Goal: Task Accomplishment & Management: Use online tool/utility

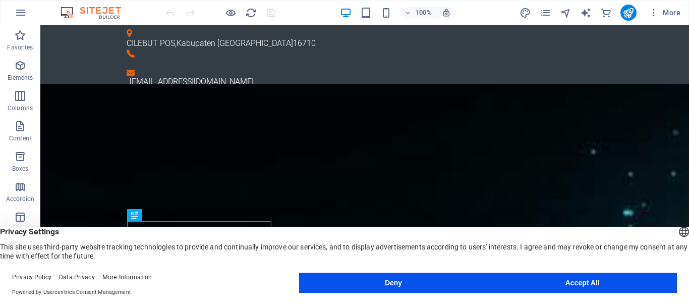
click at [589, 284] on button "Accept All" at bounding box center [582, 283] width 189 height 20
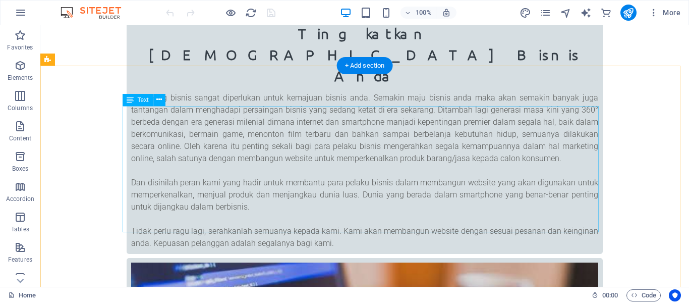
scroll to position [959, 0]
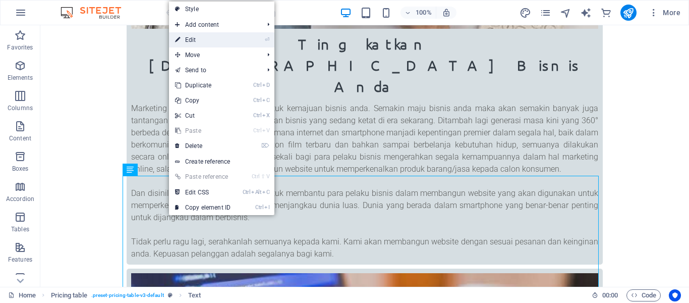
click at [234, 34] on link "⏎ Edit" at bounding box center [203, 39] width 68 height 15
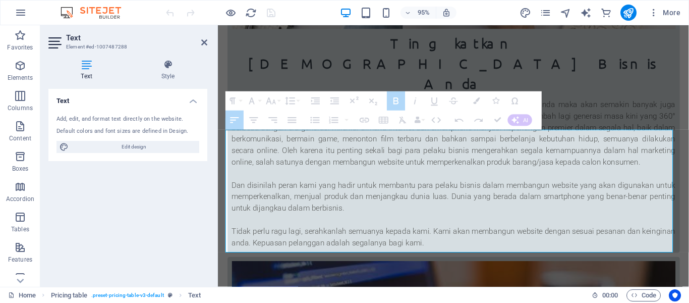
scroll to position [1098, 0]
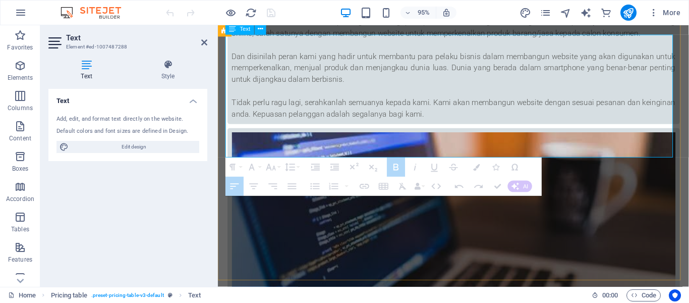
drag, startPoint x: 226, startPoint y: 175, endPoint x: 475, endPoint y: 163, distance: 250.1
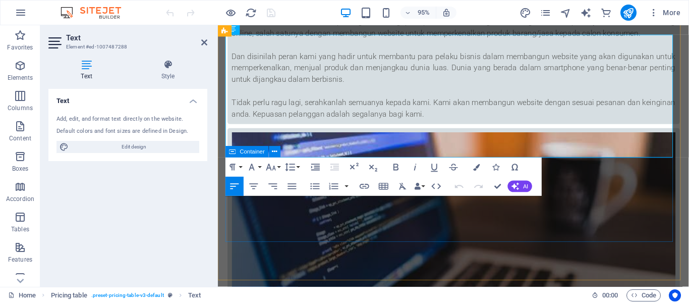
drag, startPoint x: 457, startPoint y: 151, endPoint x: 327, endPoint y: 225, distance: 148.9
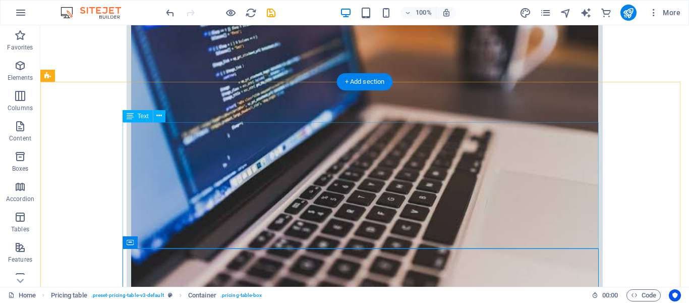
scroll to position [997, 0]
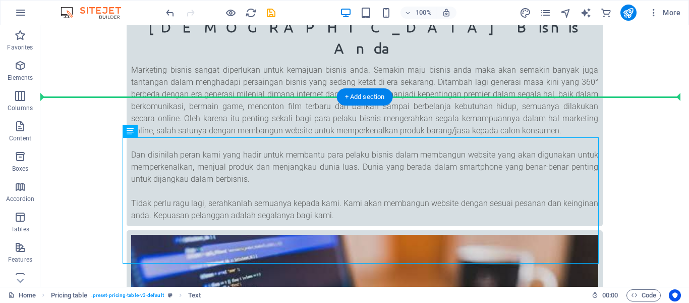
drag, startPoint x: 341, startPoint y: 195, endPoint x: 335, endPoint y: 112, distance: 84.0
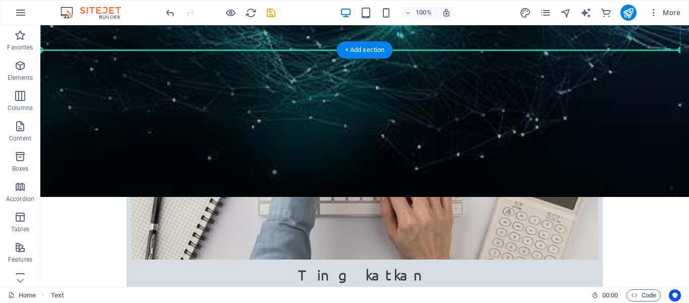
scroll to position [688, 0]
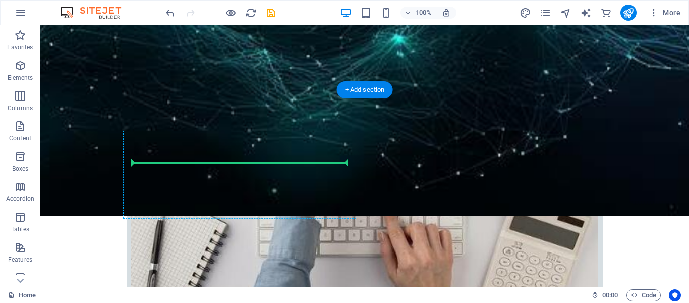
drag, startPoint x: 340, startPoint y: 135, endPoint x: 315, endPoint y: 165, distance: 39.1
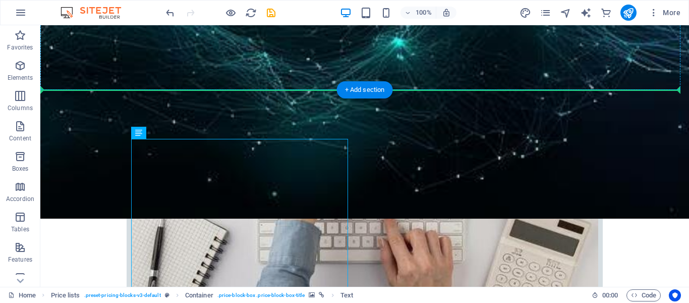
drag, startPoint x: 299, startPoint y: 186, endPoint x: 332, endPoint y: 64, distance: 126.3
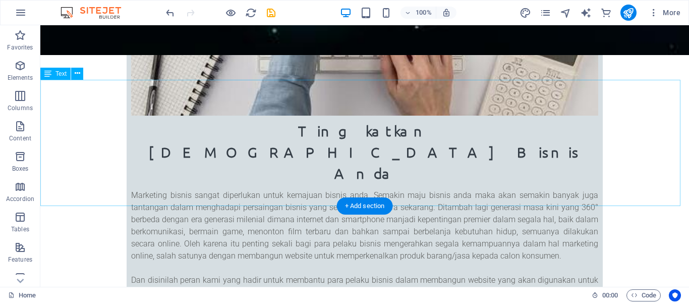
scroll to position [880, 0]
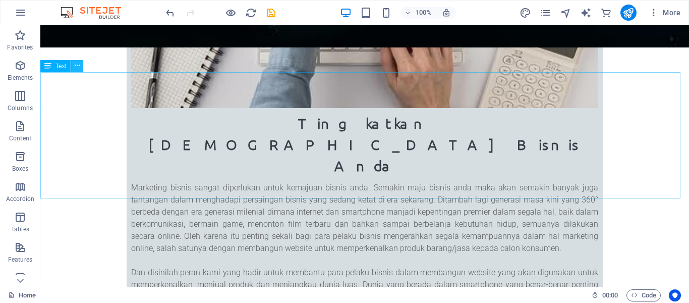
click at [76, 68] on icon at bounding box center [78, 66] width 6 height 11
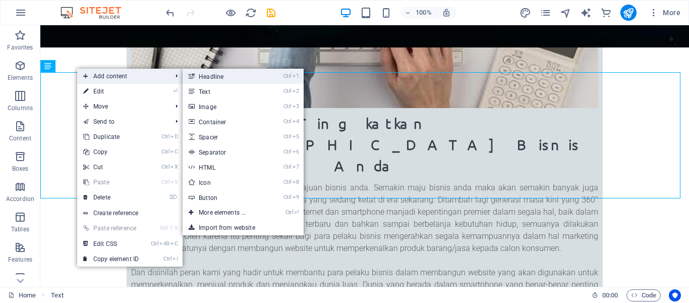
click at [201, 75] on link "Ctrl 1 Headline" at bounding box center [224, 76] width 83 height 15
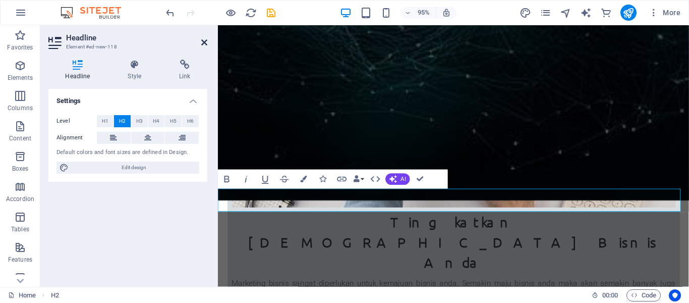
click at [202, 40] on icon at bounding box center [204, 42] width 6 height 8
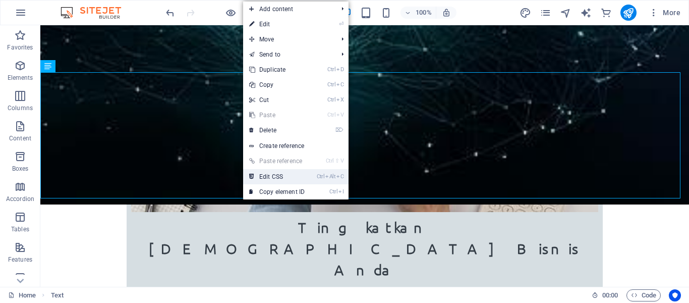
click at [273, 177] on link "Ctrl Alt C Edit CSS" at bounding box center [277, 176] width 68 height 15
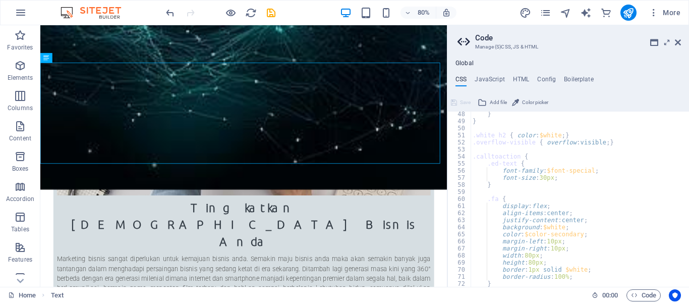
scroll to position [363, 0]
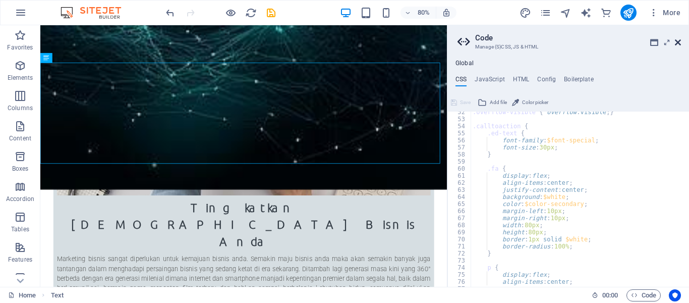
click at [679, 39] on icon at bounding box center [678, 42] width 6 height 8
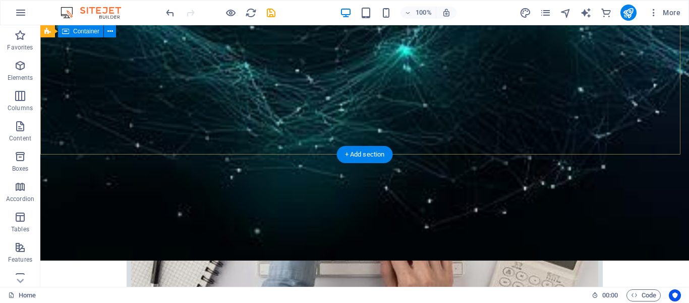
scroll to position [829, 0]
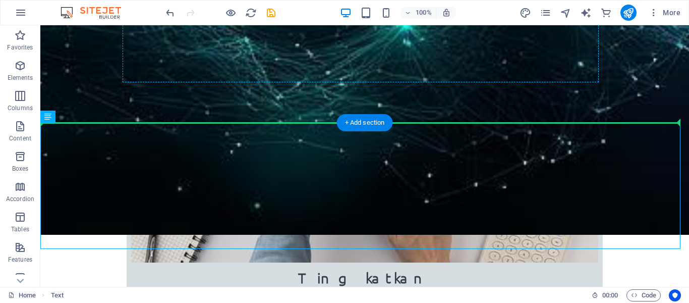
drag, startPoint x: 348, startPoint y: 163, endPoint x: 363, endPoint y: 74, distance: 90.1
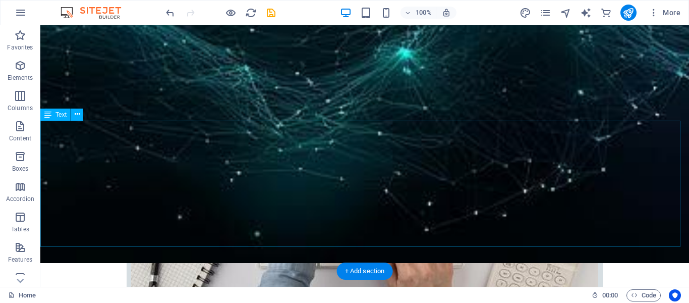
scroll to position [779, 0]
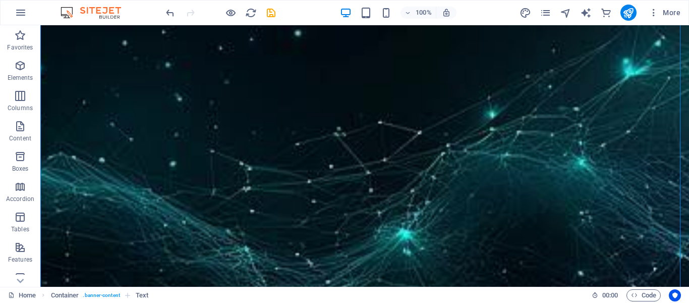
drag, startPoint x: 134, startPoint y: 60, endPoint x: 94, endPoint y: 51, distance: 40.8
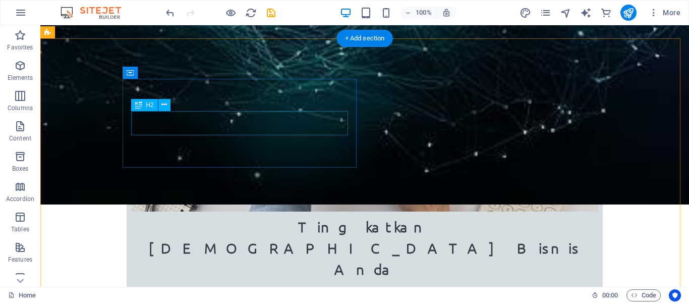
scroll to position [890, 0]
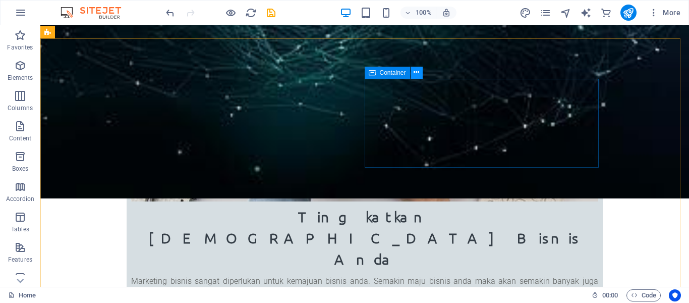
click at [413, 75] on button at bounding box center [417, 73] width 12 height 12
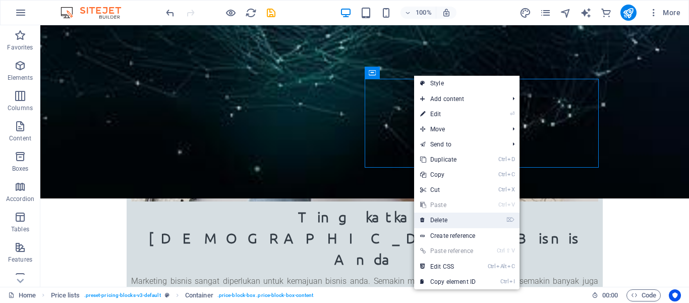
click at [435, 223] on link "⌦ Delete" at bounding box center [448, 219] width 68 height 15
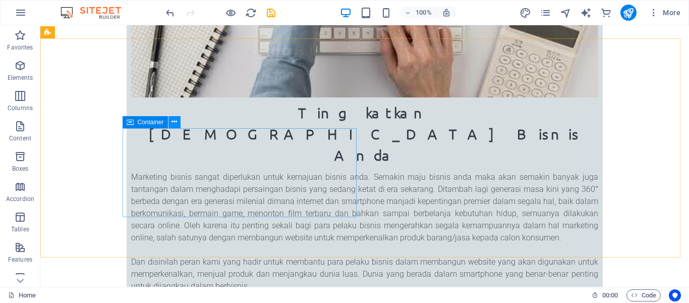
click at [173, 124] on icon at bounding box center [175, 122] width 6 height 11
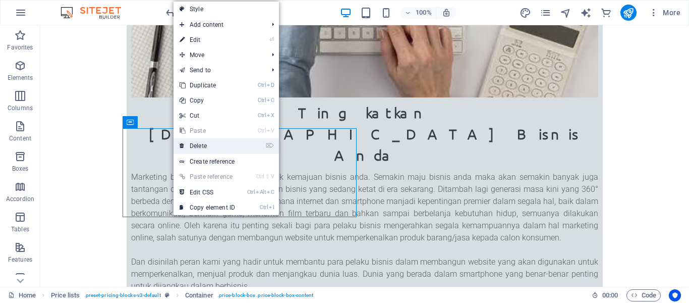
click at [212, 144] on link "⌦ Delete" at bounding box center [208, 145] width 68 height 15
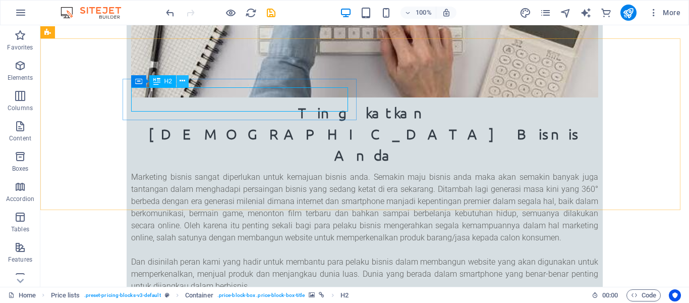
click at [185, 79] on icon at bounding box center [183, 81] width 6 height 11
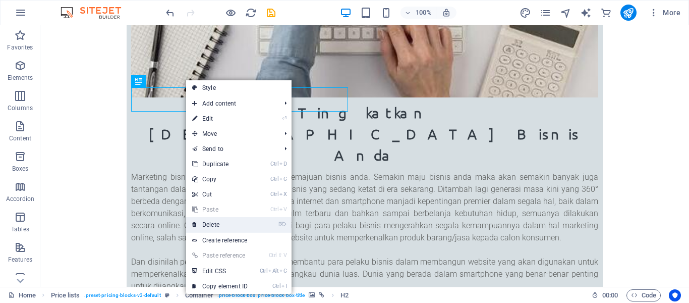
click at [214, 224] on link "⌦ Delete" at bounding box center [220, 224] width 68 height 15
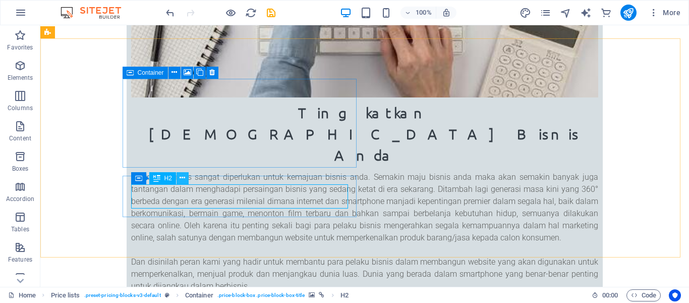
click at [183, 177] on icon at bounding box center [183, 178] width 6 height 11
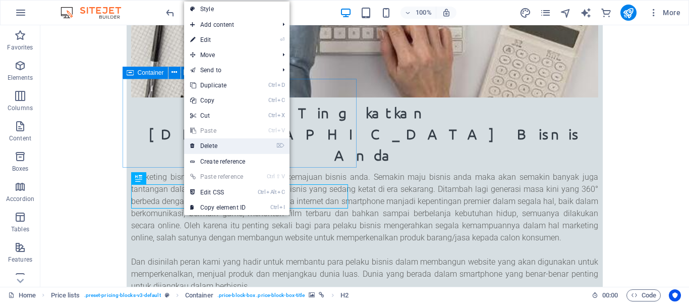
click at [209, 148] on link "⌦ Delete" at bounding box center [218, 145] width 68 height 15
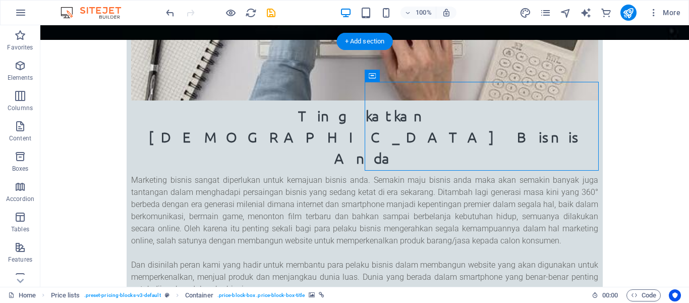
scroll to position [739, 0]
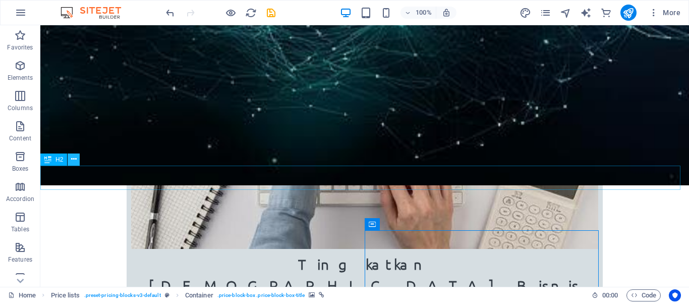
click at [76, 158] on icon at bounding box center [74, 159] width 6 height 11
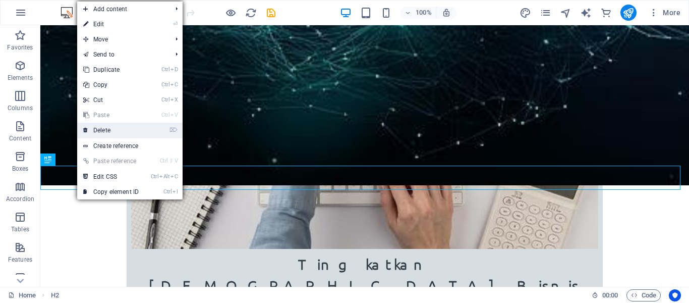
click at [116, 128] on link "⌦ Delete" at bounding box center [111, 130] width 68 height 15
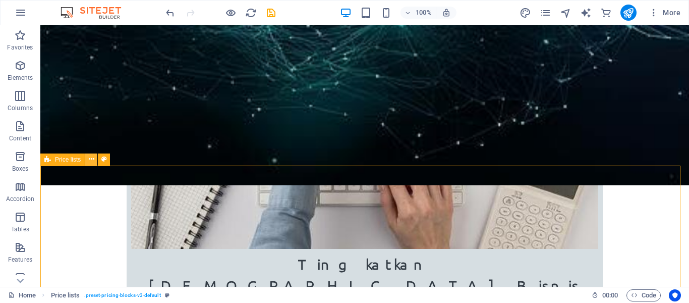
click at [89, 162] on icon at bounding box center [92, 159] width 6 height 11
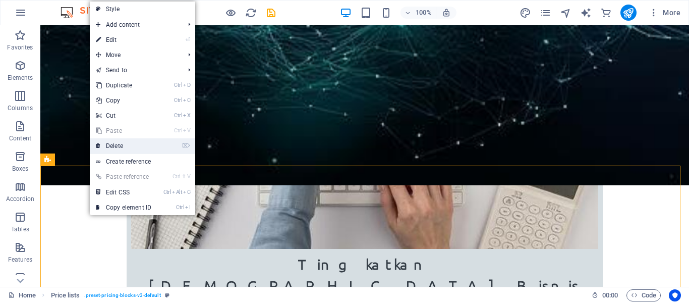
click at [120, 147] on link "⌦ Delete" at bounding box center [124, 145] width 68 height 15
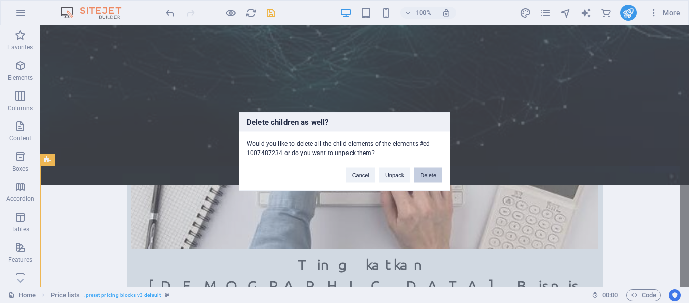
click at [425, 175] on button "Delete" at bounding box center [428, 175] width 28 height 15
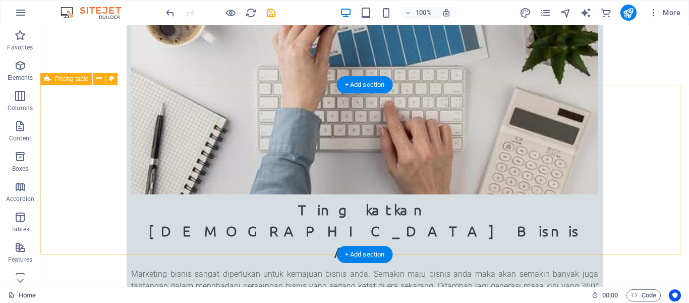
scroll to position [789, 0]
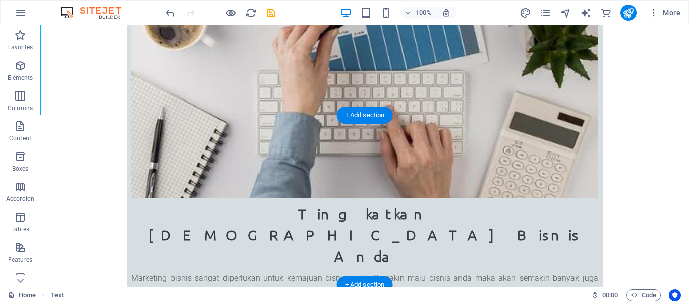
drag, startPoint x: 280, startPoint y: 70, endPoint x: 311, endPoint y: 191, distance: 125.5
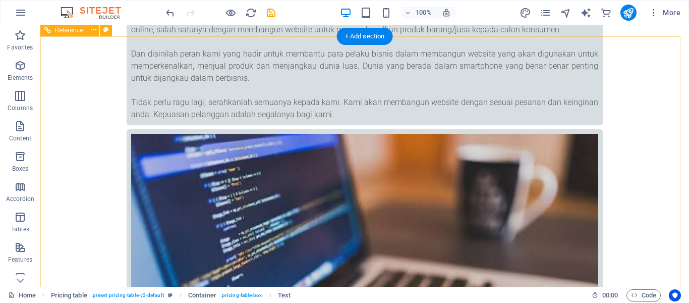
scroll to position [1117, 0]
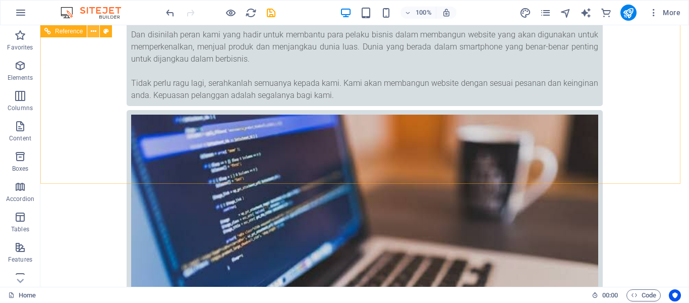
click at [90, 33] on button at bounding box center [93, 31] width 12 height 12
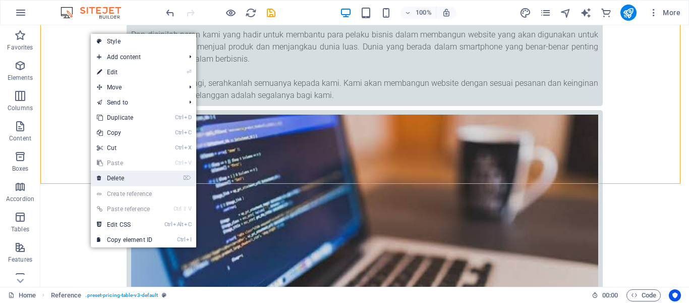
click at [107, 178] on link "⌦ Delete" at bounding box center [125, 178] width 68 height 15
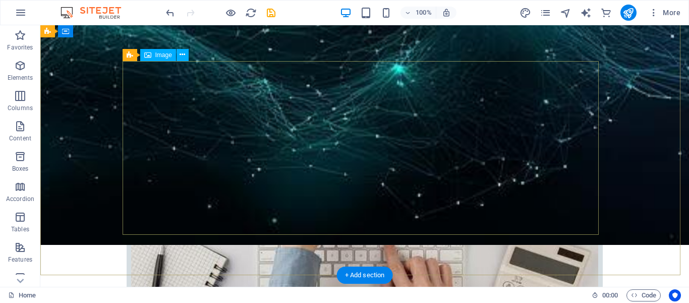
scroll to position [806, 0]
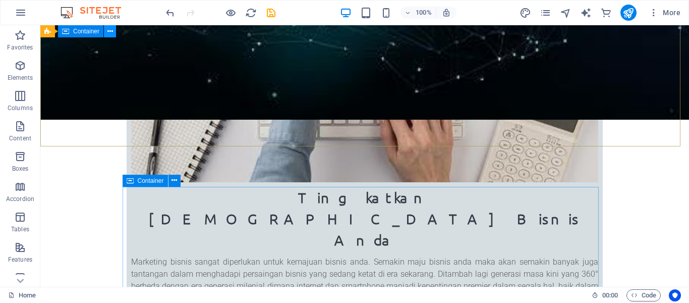
click at [108, 34] on icon at bounding box center [111, 31] width 6 height 11
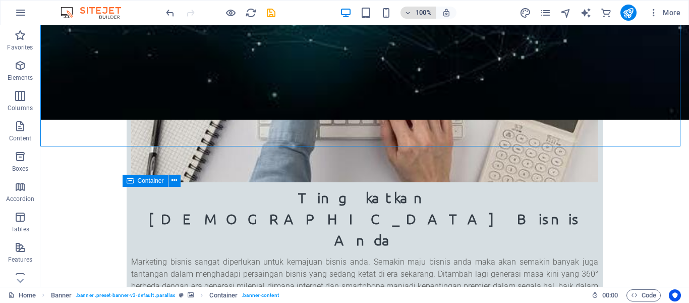
click at [409, 14] on icon "button" at bounding box center [408, 13] width 7 height 7
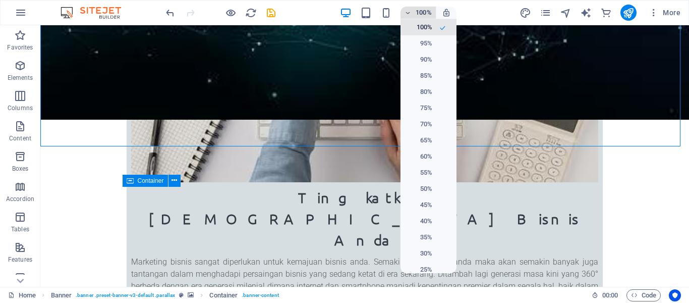
click at [409, 14] on div at bounding box center [344, 151] width 689 height 303
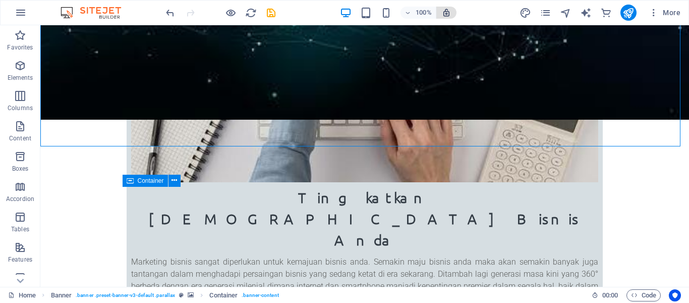
click at [452, 13] on span "button" at bounding box center [447, 12] width 12 height 9
click at [272, 11] on icon "save" at bounding box center [271, 13] width 12 height 12
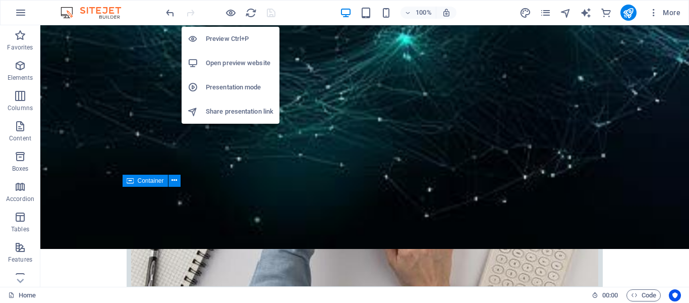
click at [238, 64] on h6 "Open preview website" at bounding box center [240, 63] width 68 height 12
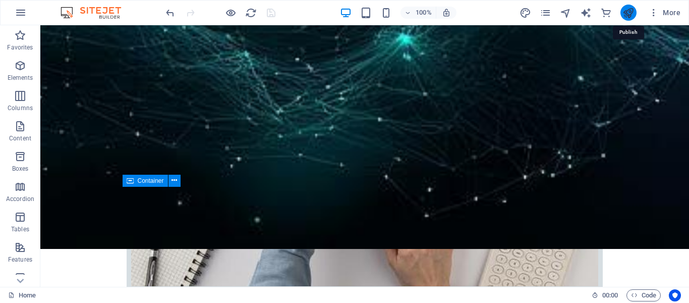
click at [626, 15] on icon "publish" at bounding box center [629, 13] width 12 height 12
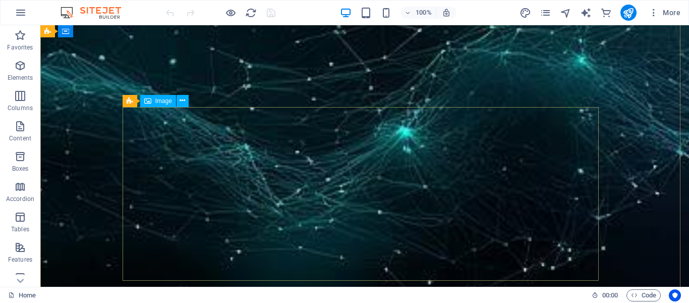
scroll to position [656, 0]
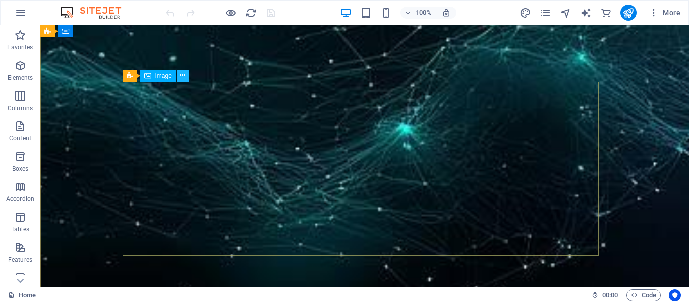
click at [184, 76] on icon at bounding box center [183, 75] width 6 height 11
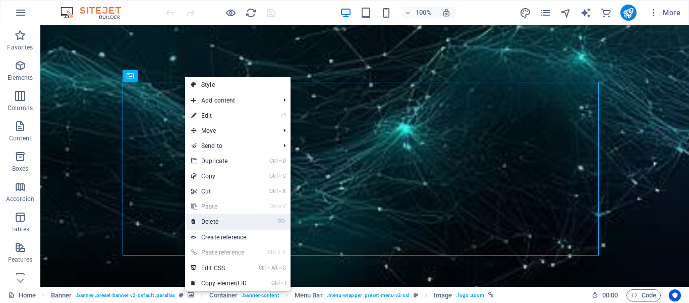
click at [211, 221] on link "⌦ Delete" at bounding box center [219, 221] width 68 height 15
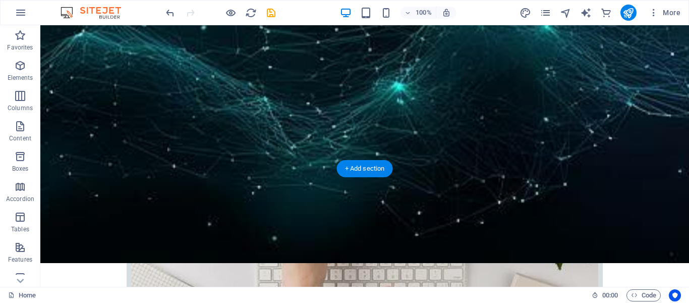
scroll to position [610, 0]
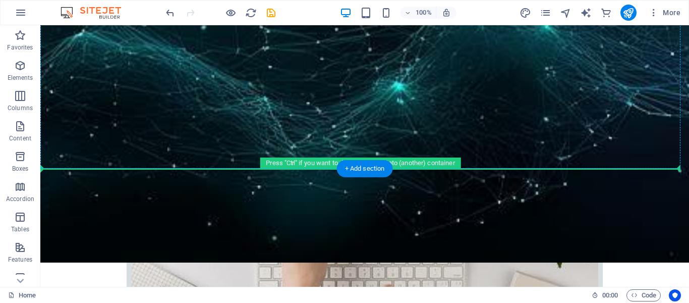
drag, startPoint x: 86, startPoint y: 93, endPoint x: 86, endPoint y: 142, distance: 49.5
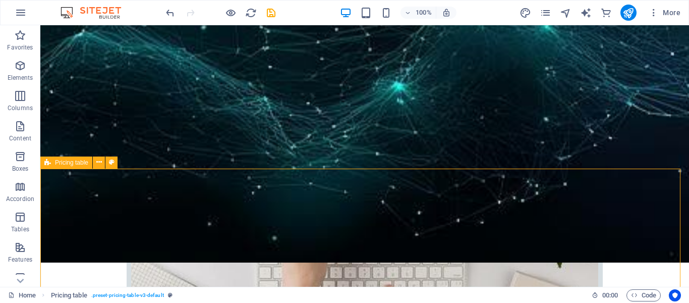
click at [82, 166] on span "Pricing table" at bounding box center [71, 162] width 33 height 6
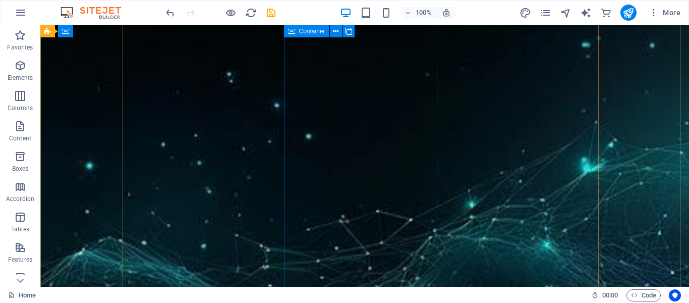
scroll to position [307, 0]
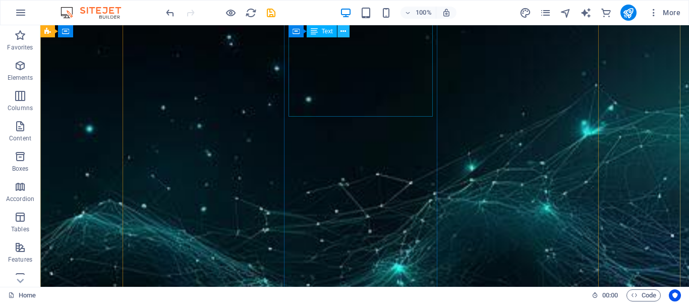
click at [342, 31] on icon at bounding box center [344, 31] width 6 height 11
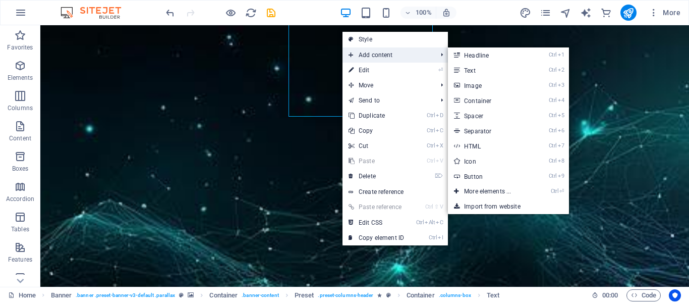
click at [367, 51] on span "Add content" at bounding box center [388, 54] width 90 height 15
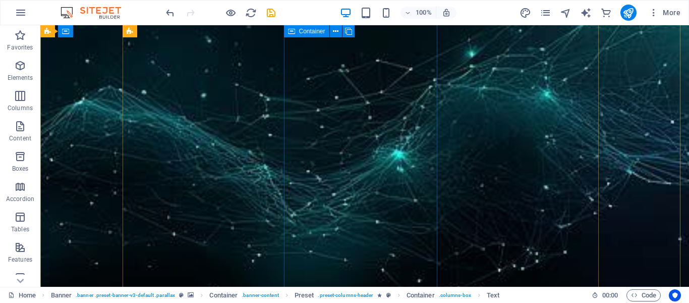
scroll to position [509, 0]
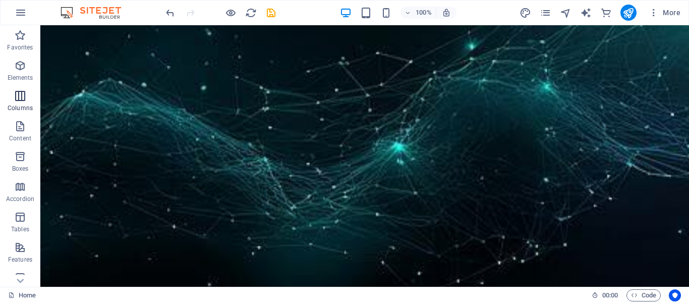
click at [22, 102] on span "Columns" at bounding box center [20, 102] width 40 height 24
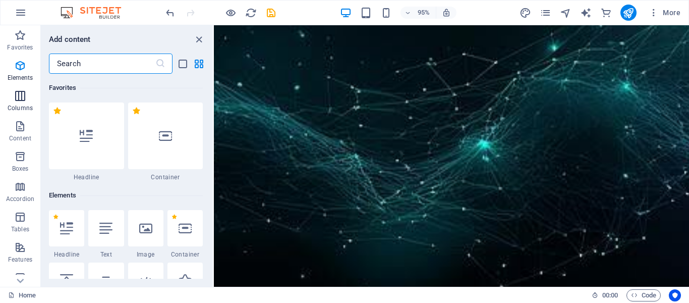
scroll to position [500, 0]
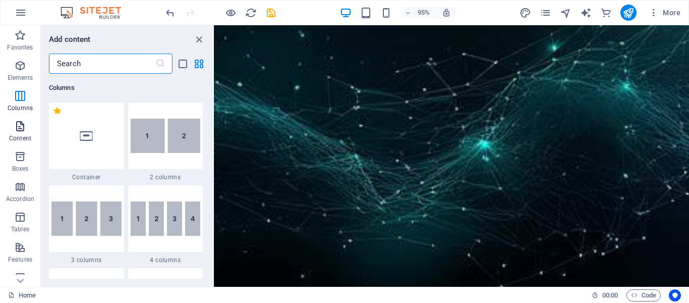
click at [20, 138] on p "Content" at bounding box center [20, 138] width 22 height 8
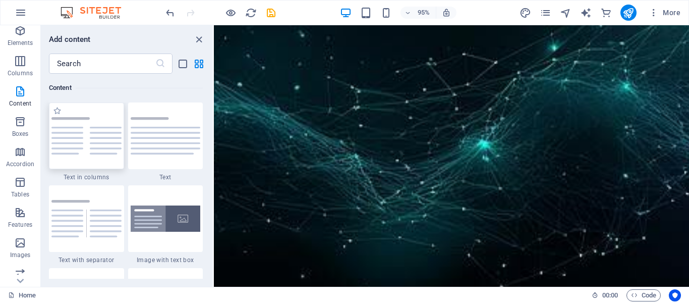
scroll to position [50, 0]
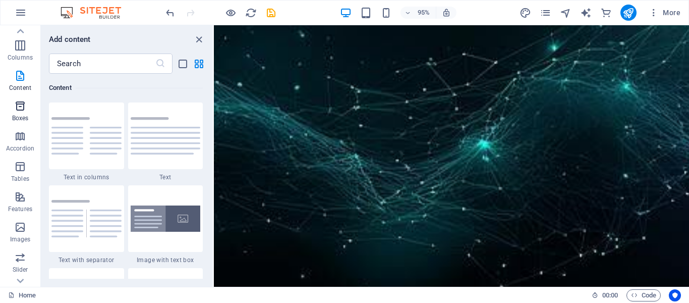
click at [20, 118] on p "Boxes" at bounding box center [20, 118] width 17 height 8
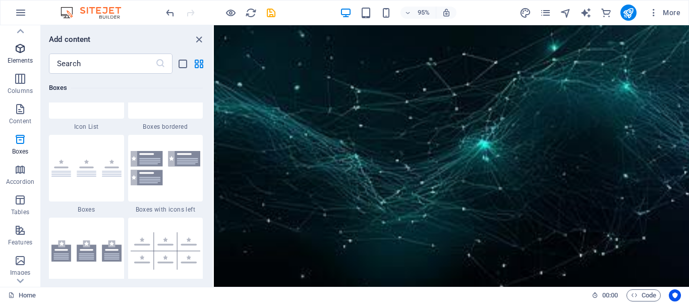
scroll to position [0, 0]
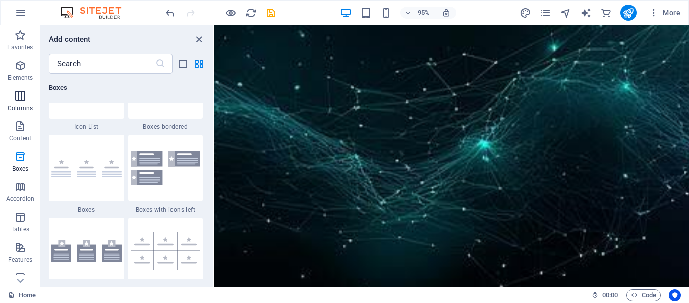
click at [19, 100] on icon "button" at bounding box center [20, 96] width 12 height 12
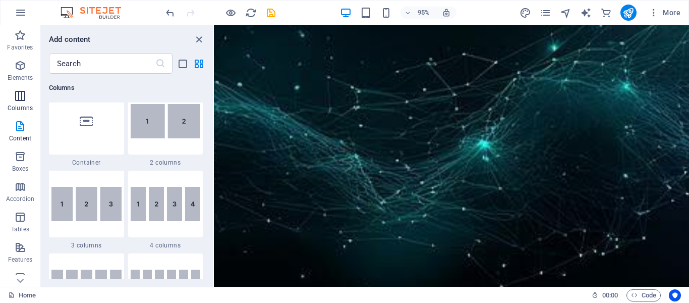
scroll to position [500, 0]
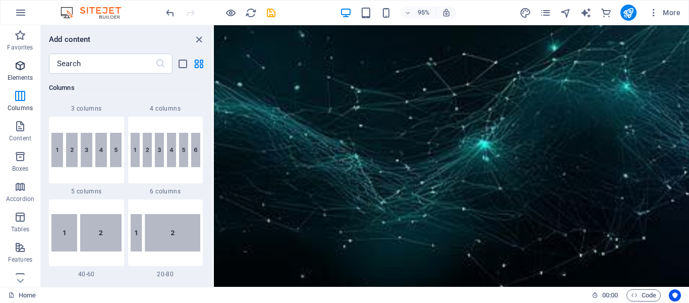
click at [19, 71] on icon "button" at bounding box center [20, 66] width 12 height 12
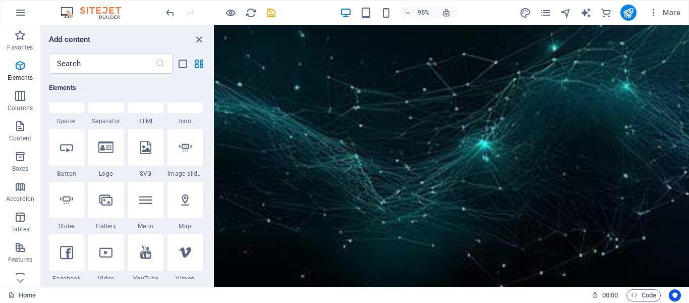
scroll to position [259, 0]
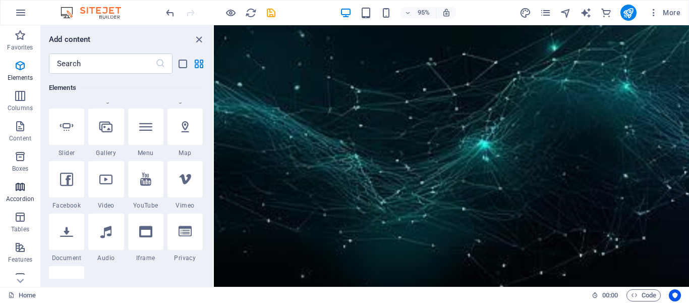
click at [22, 185] on icon "button" at bounding box center [20, 187] width 12 height 12
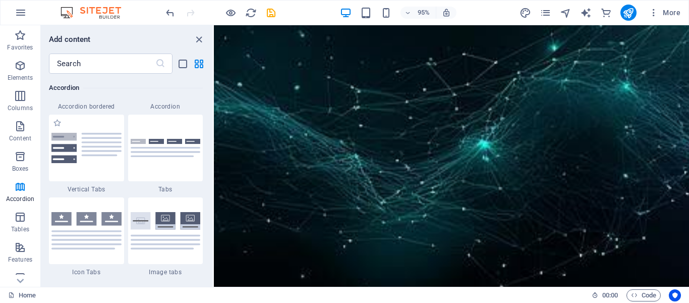
scroll to position [3323, 0]
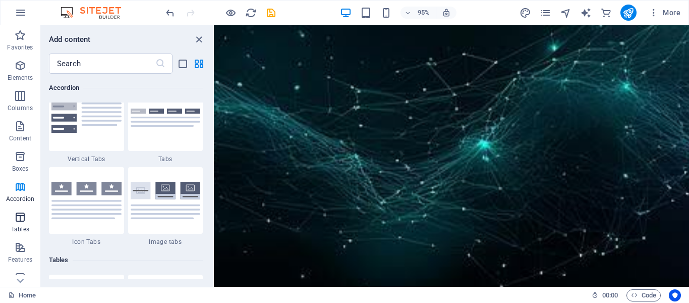
click at [17, 209] on button "Tables" at bounding box center [20, 222] width 40 height 30
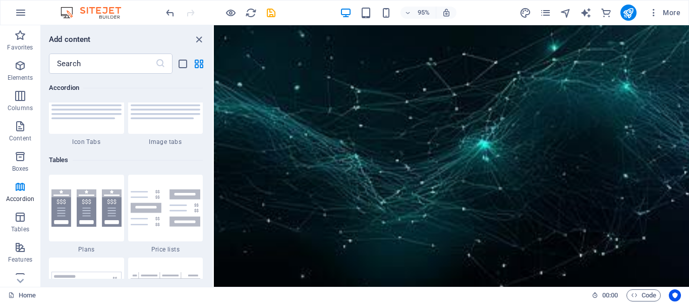
scroll to position [3445, 0]
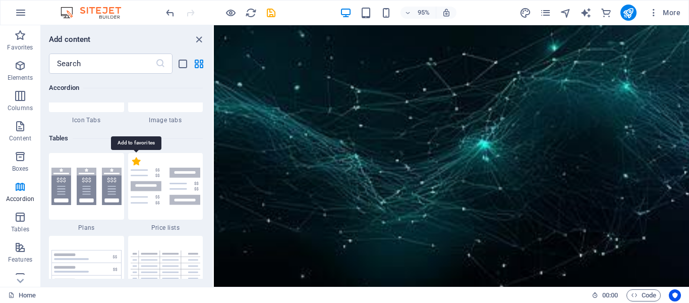
click at [136, 163] on label "1 Star" at bounding box center [136, 161] width 9 height 9
click at [132, 167] on input "1 Star" at bounding box center [132, 167] width 1 height 1
radio input "true"
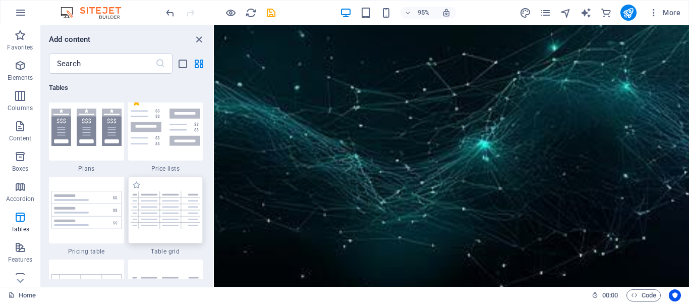
scroll to position [3597, 0]
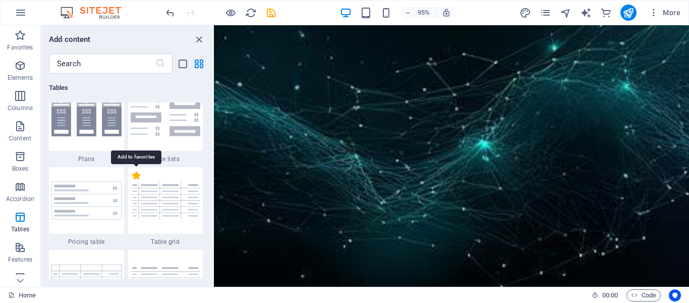
click at [137, 178] on label "1 Star" at bounding box center [136, 175] width 9 height 9
click at [132, 181] on input "1 Star" at bounding box center [132, 181] width 1 height 1
radio input "true"
click at [160, 200] on img at bounding box center [166, 200] width 70 height 37
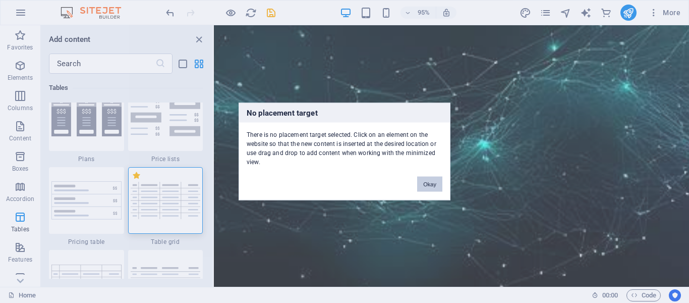
click at [425, 183] on button "Okay" at bounding box center [429, 184] width 25 height 15
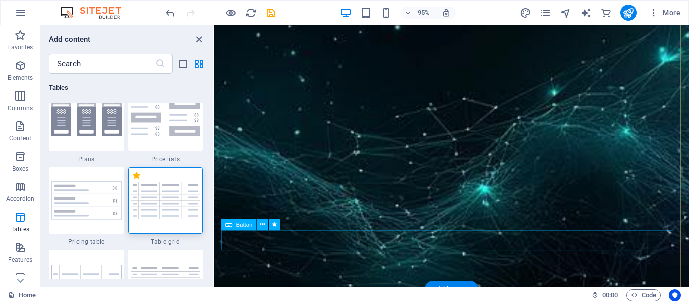
scroll to position [559, 0]
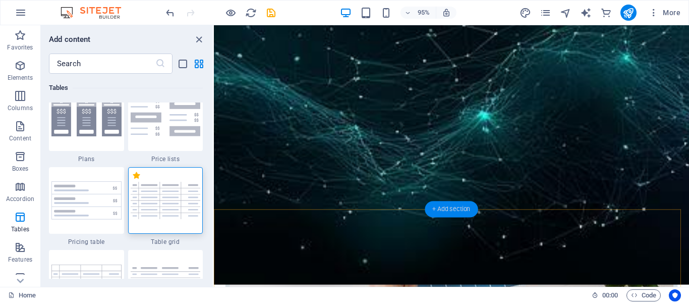
click at [447, 210] on div "+ Add section" at bounding box center [451, 209] width 53 height 16
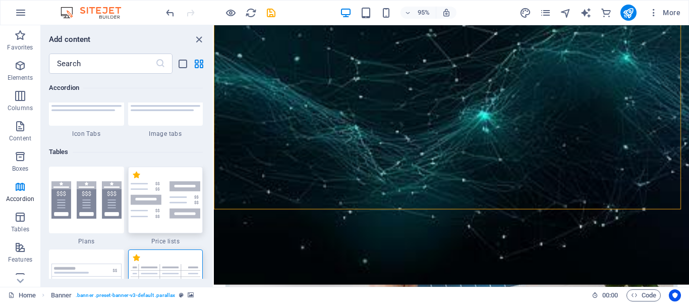
scroll to position [3565, 0]
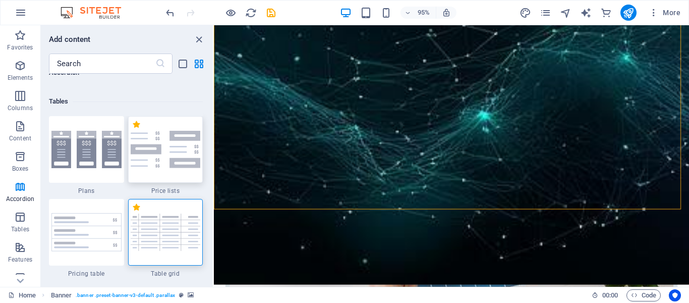
click at [172, 163] on div at bounding box center [165, 149] width 75 height 67
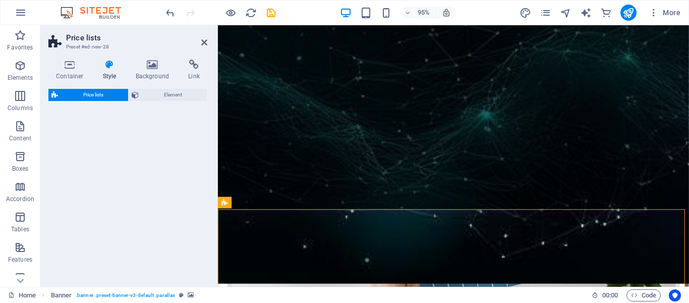
select select "rem"
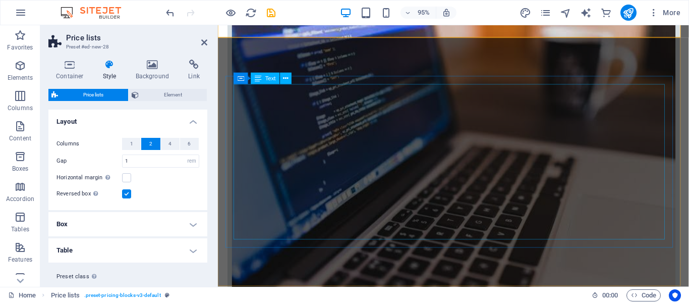
scroll to position [1215, 0]
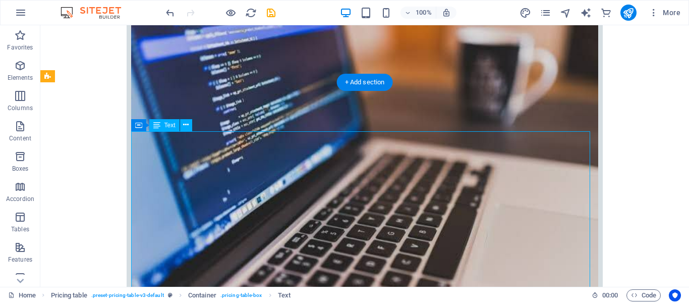
drag, startPoint x: 133, startPoint y: 138, endPoint x: 190, endPoint y: 164, distance: 62.4
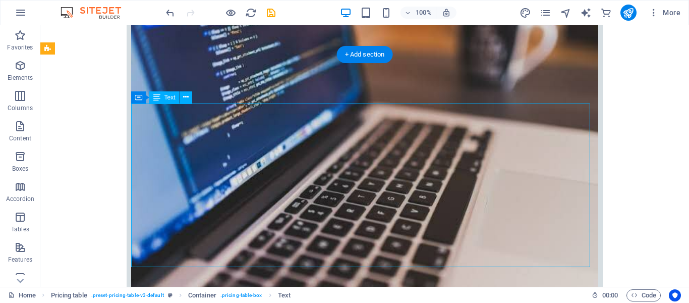
scroll to position [1266, 0]
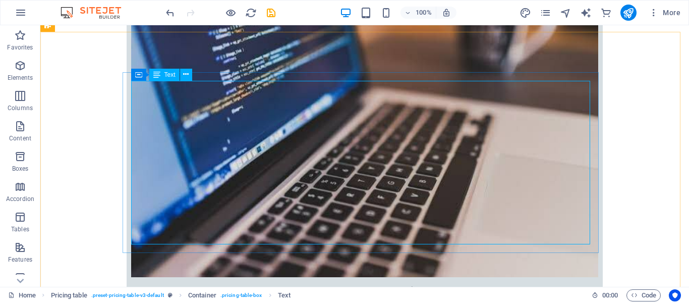
click at [165, 75] on span "Text" at bounding box center [170, 75] width 11 height 6
drag, startPoint x: 166, startPoint y: 85, endPoint x: 150, endPoint y: 85, distance: 16.2
click at [173, 77] on span "Text" at bounding box center [170, 75] width 11 height 6
click at [183, 78] on button at bounding box center [186, 75] width 12 height 12
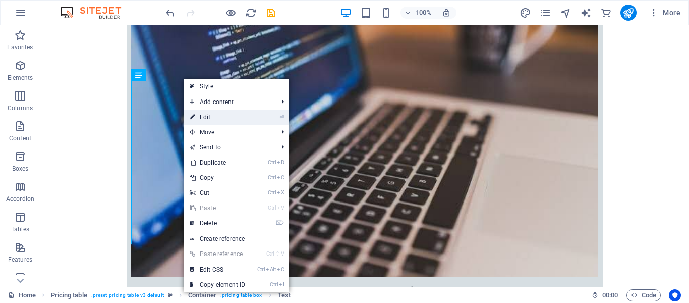
click at [202, 114] on link "⏎ Edit" at bounding box center [218, 117] width 68 height 15
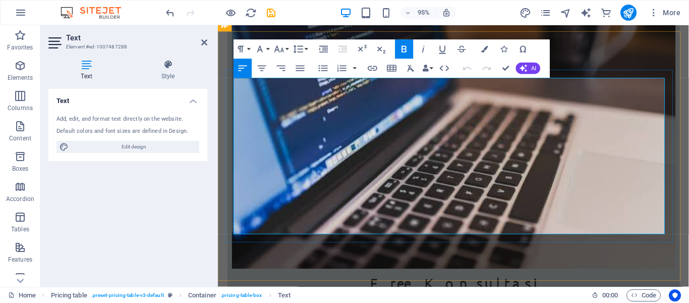
scroll to position [1265, 0]
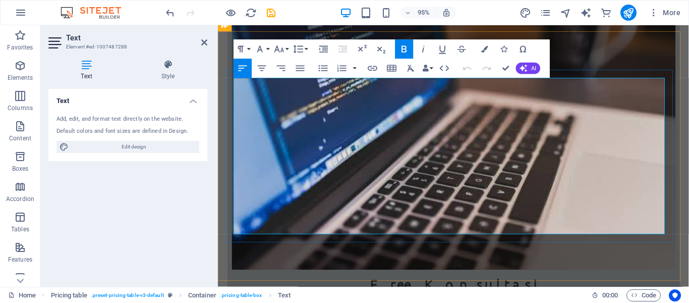
drag, startPoint x: 263, startPoint y: 90, endPoint x: 242, endPoint y: 98, distance: 22.7
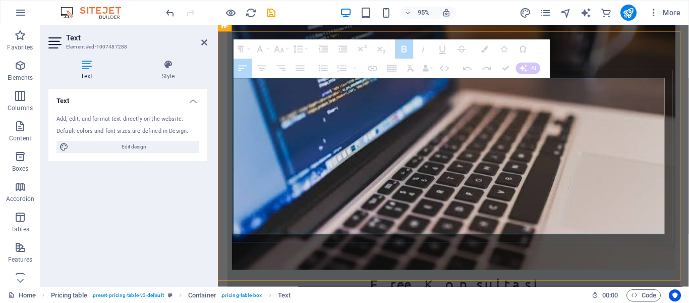
drag, startPoint x: 234, startPoint y: 89, endPoint x: 427, endPoint y: 235, distance: 242.2
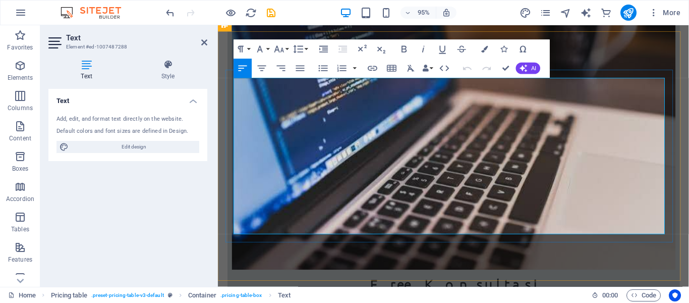
copy td "tahun"
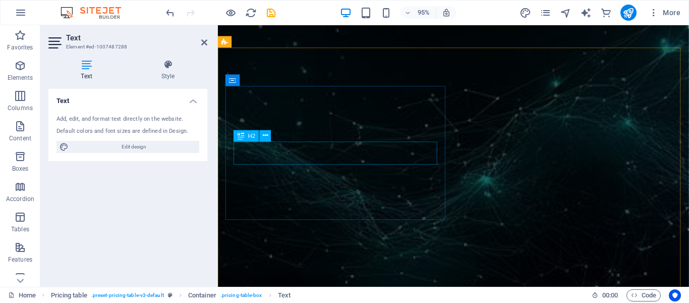
scroll to position [760, 0]
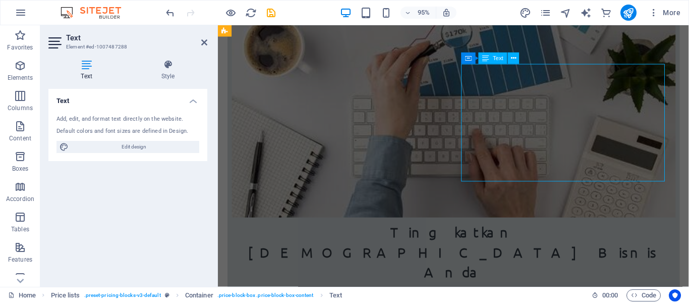
scroll to position [761, 0]
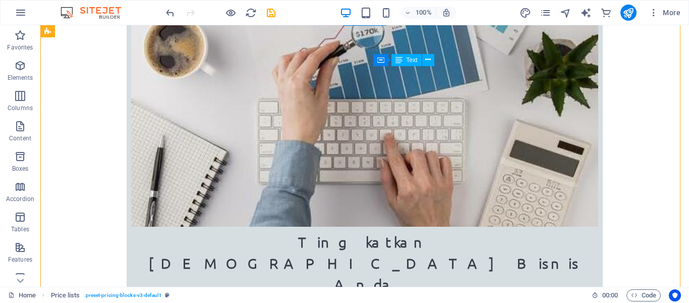
drag, startPoint x: 378, startPoint y: 72, endPoint x: 406, endPoint y: 85, distance: 31.0
click at [426, 62] on icon at bounding box center [428, 60] width 6 height 11
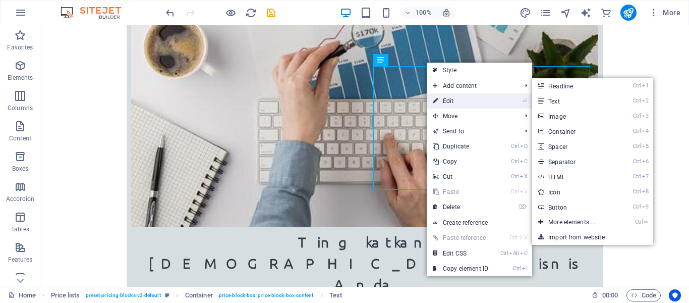
click at [453, 100] on link "⏎ Edit" at bounding box center [461, 100] width 68 height 15
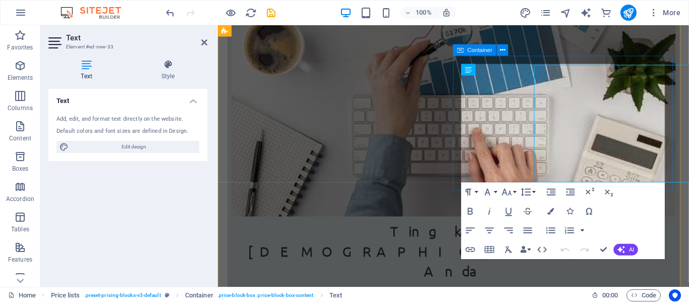
scroll to position [760, 0]
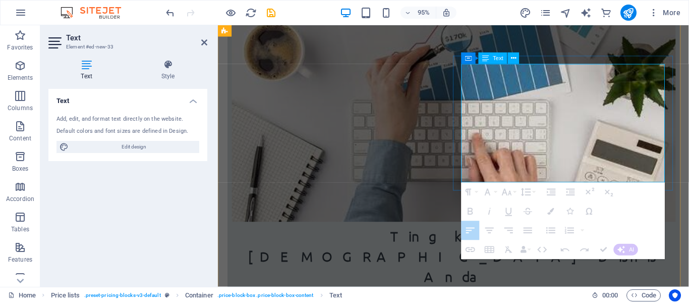
drag, startPoint x: 477, startPoint y: 75, endPoint x: 584, endPoint y: 180, distance: 150.3
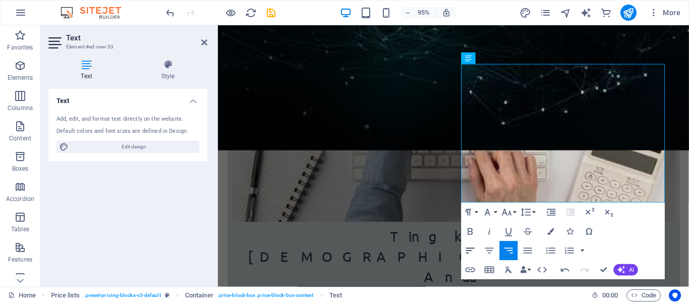
click at [466, 246] on icon "button" at bounding box center [471, 251] width 12 height 12
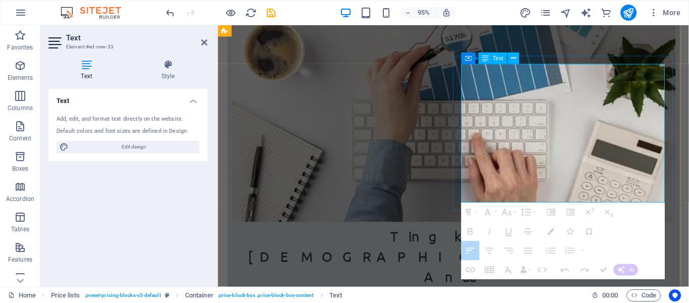
drag, startPoint x: 498, startPoint y: 194, endPoint x: 563, endPoint y: 186, distance: 66.1
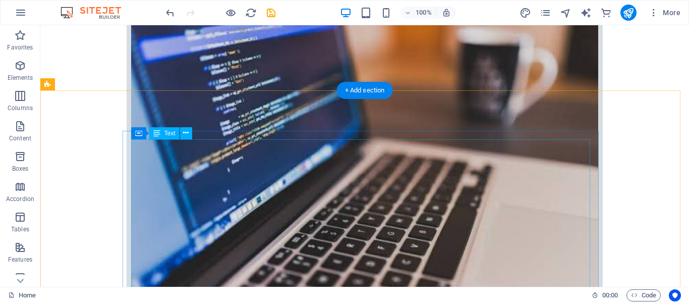
scroll to position [1266, 0]
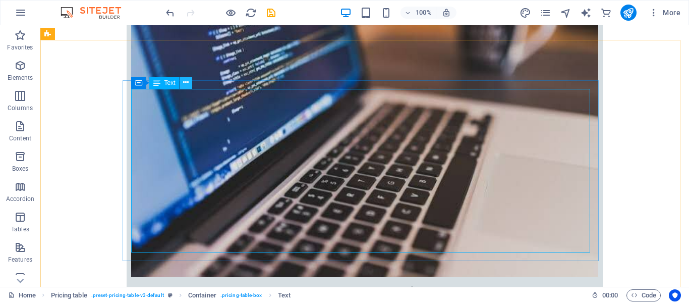
click at [185, 84] on icon at bounding box center [186, 82] width 6 height 11
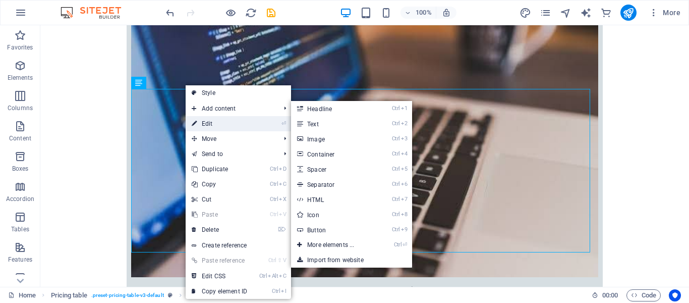
click at [220, 125] on link "⏎ Edit" at bounding box center [220, 123] width 68 height 15
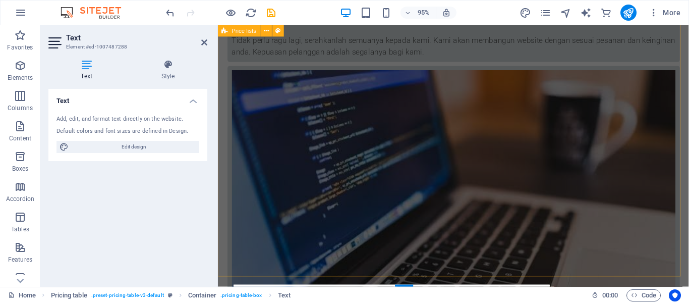
scroll to position [1012, 0]
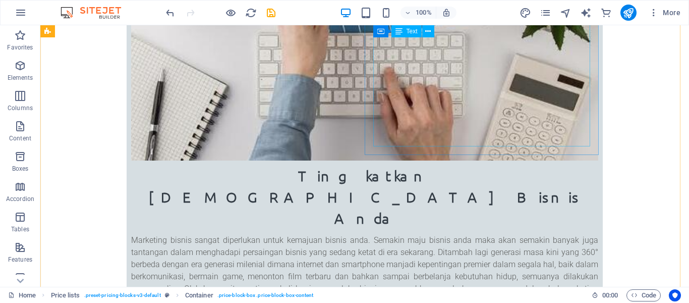
scroll to position [811, 0]
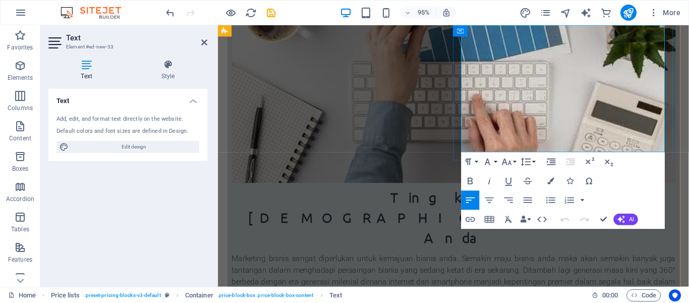
scroll to position [807, 0]
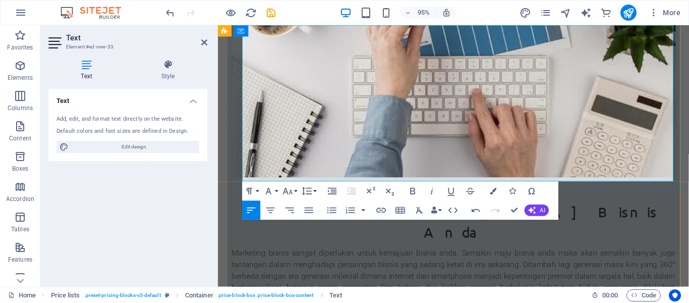
scroll to position [801, 0]
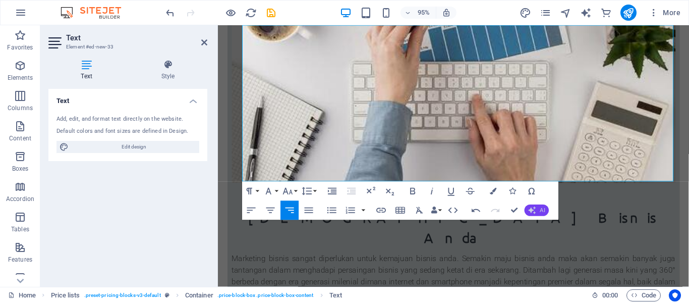
click at [529, 210] on icon "button" at bounding box center [533, 210] width 8 height 8
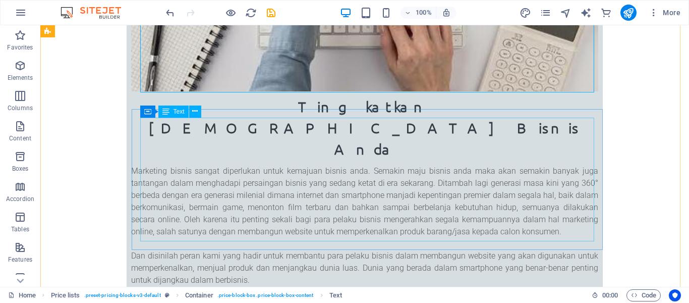
scroll to position [903, 0]
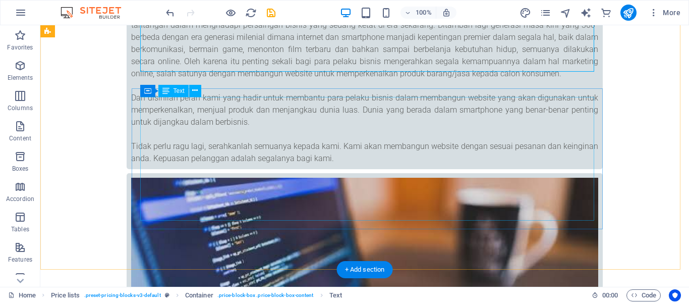
scroll to position [1155, 0]
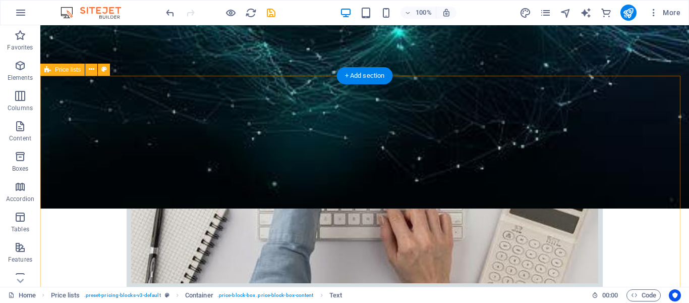
scroll to position [701, 0]
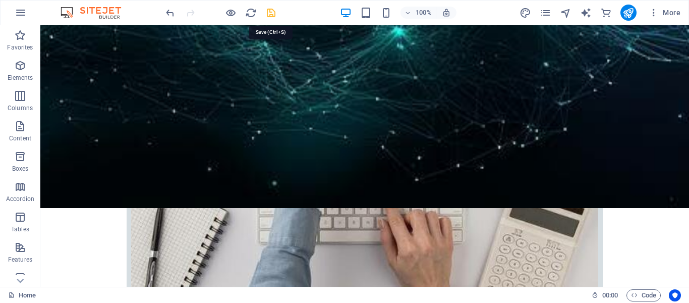
click at [270, 15] on icon "save" at bounding box center [271, 13] width 12 height 12
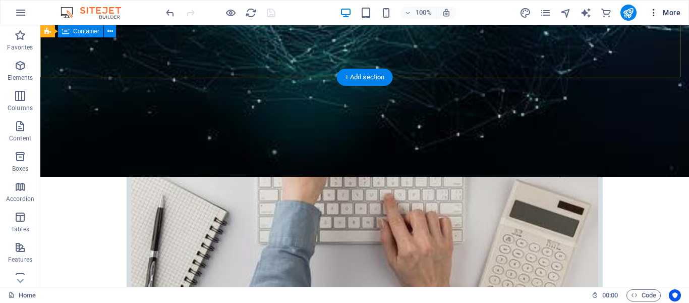
scroll to position [600, 0]
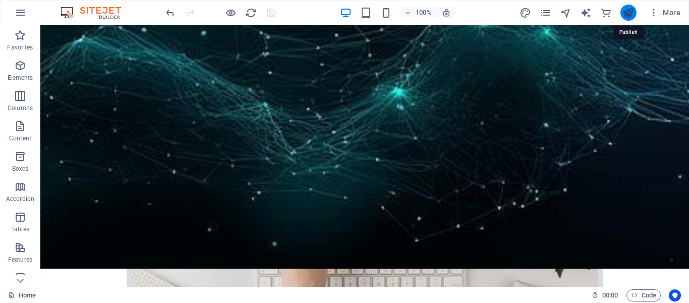
click at [626, 17] on icon "publish" at bounding box center [629, 13] width 12 height 12
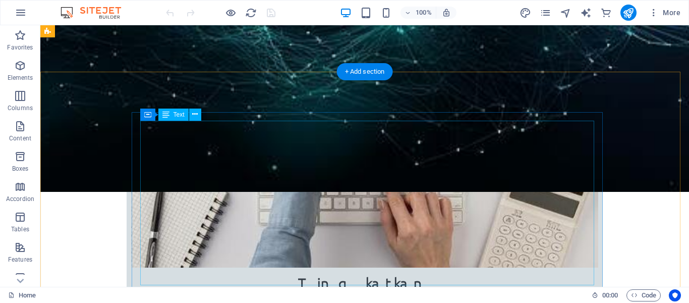
scroll to position [707, 0]
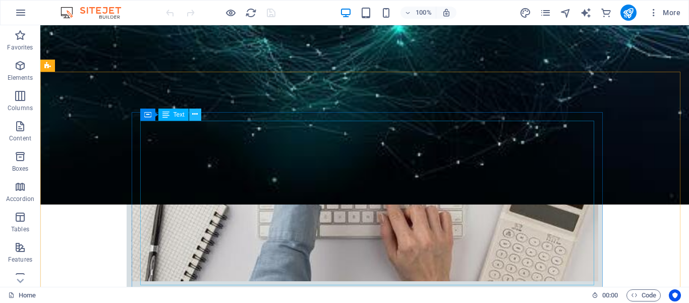
click at [198, 117] on button at bounding box center [195, 115] width 12 height 12
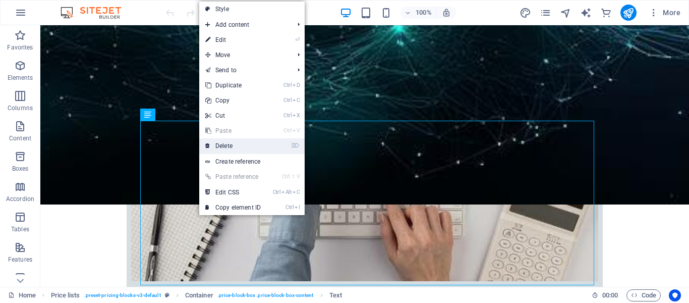
click at [229, 150] on link "⌦ Delete" at bounding box center [233, 145] width 68 height 15
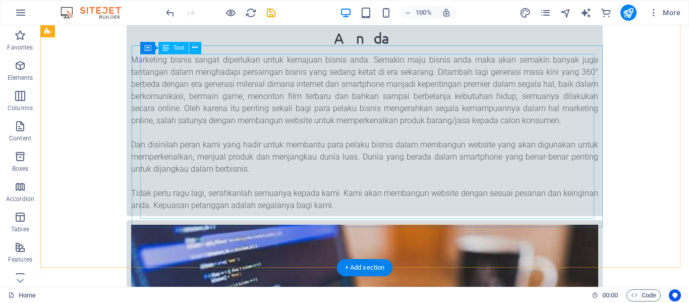
scroll to position [959, 0]
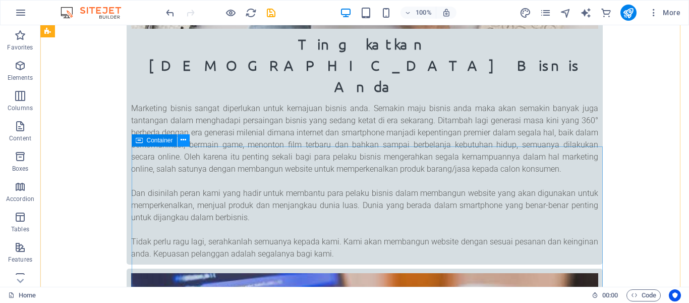
click at [183, 144] on icon at bounding box center [184, 140] width 6 height 11
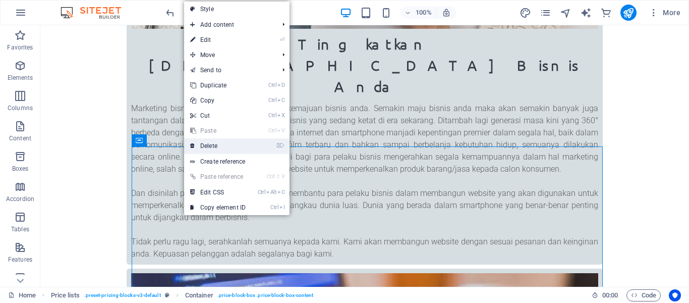
click at [213, 149] on link "⌦ Delete" at bounding box center [218, 145] width 68 height 15
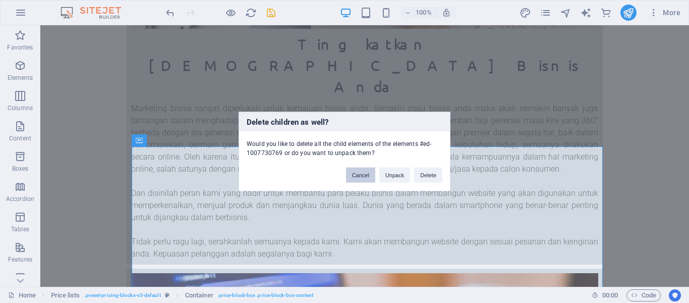
click at [357, 175] on button "Cancel" at bounding box center [360, 175] width 29 height 15
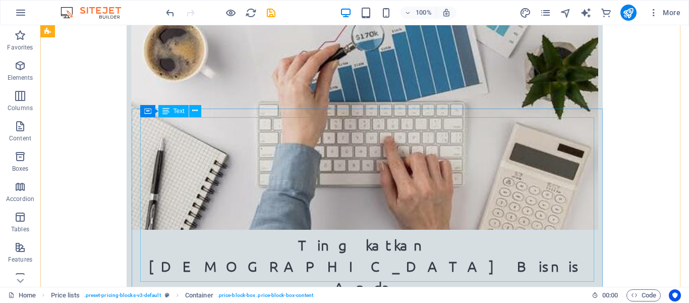
scroll to position [757, 0]
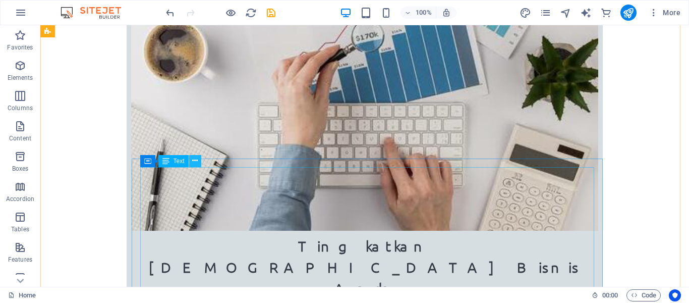
click at [196, 162] on icon at bounding box center [195, 160] width 6 height 11
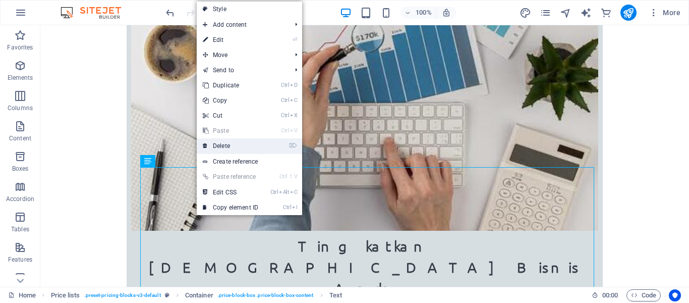
click at [227, 147] on link "⌦ Delete" at bounding box center [231, 145] width 68 height 15
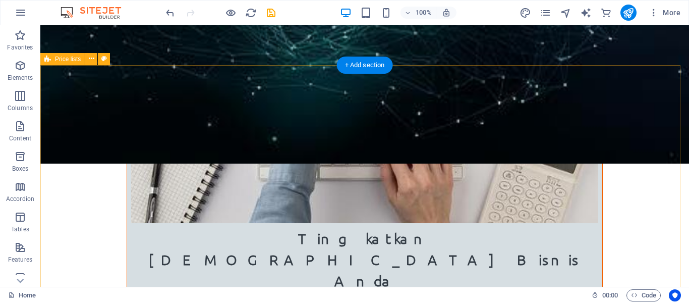
scroll to position [808, 0]
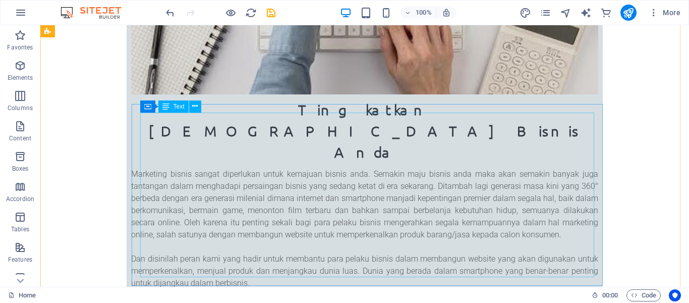
scroll to position [908, 0]
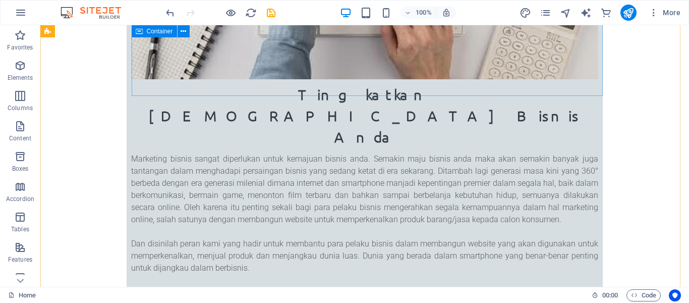
click at [195, 109] on icon at bounding box center [195, 106] width 6 height 11
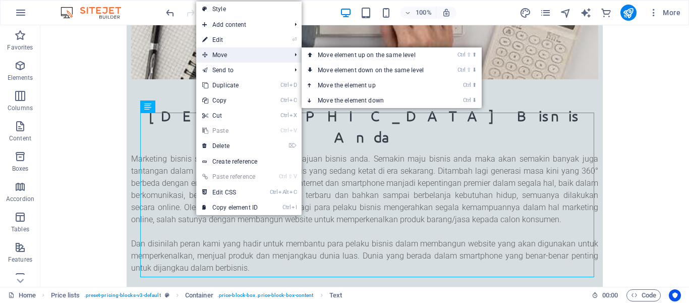
click at [245, 51] on span "Move" at bounding box center [241, 54] width 90 height 15
click at [311, 56] on icon at bounding box center [310, 54] width 5 height 15
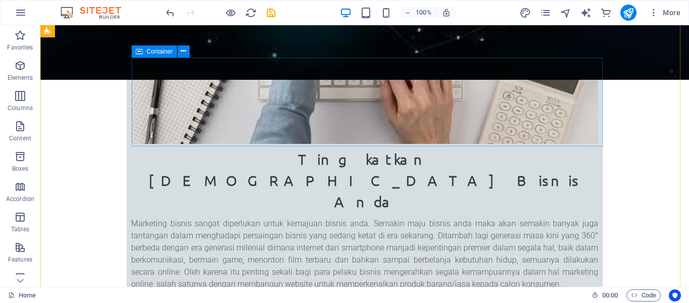
scroll to position [858, 0]
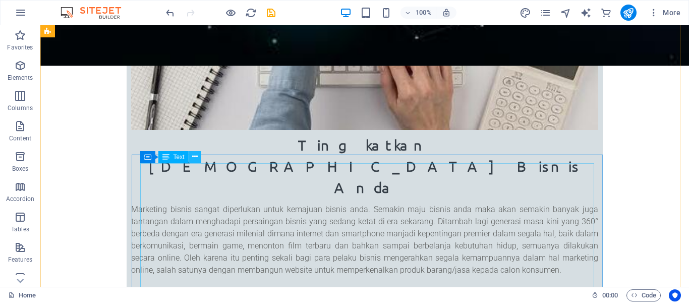
click at [193, 157] on icon at bounding box center [195, 156] width 6 height 11
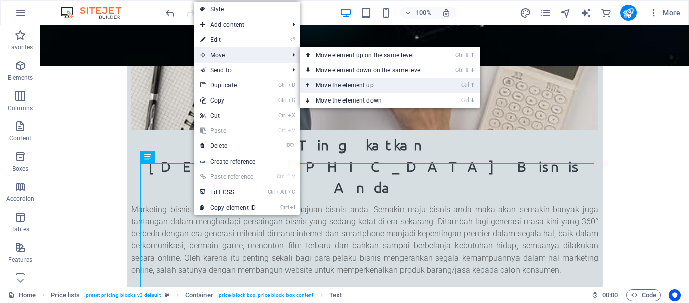
click at [334, 84] on link "Ctrl ⬆ Move the element up" at bounding box center [371, 85] width 142 height 15
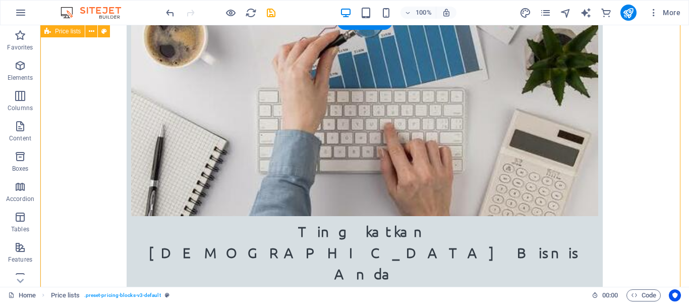
scroll to position [757, 0]
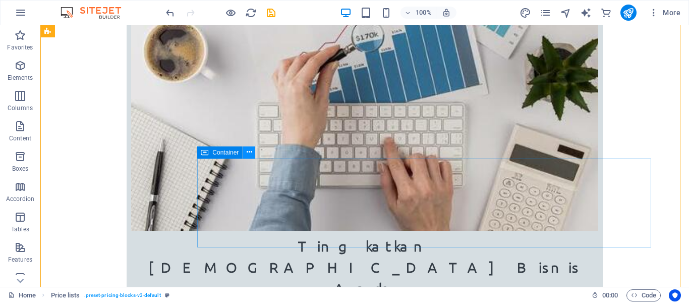
click at [248, 153] on icon at bounding box center [250, 152] width 6 height 11
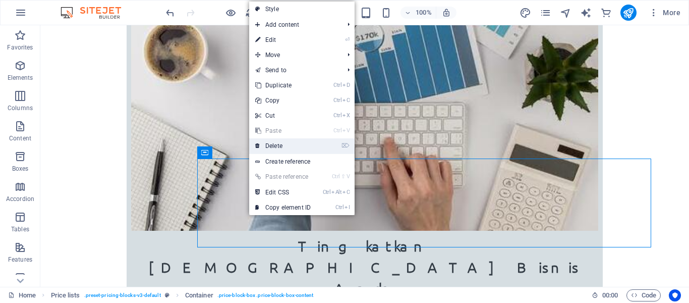
drag, startPoint x: 267, startPoint y: 146, endPoint x: 227, endPoint y: 121, distance: 47.2
click at [267, 146] on link "⌦ Delete" at bounding box center [283, 145] width 68 height 15
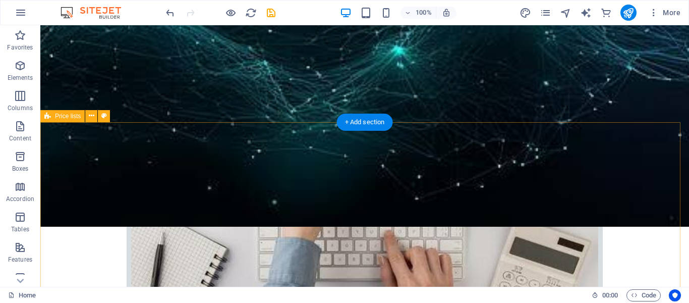
scroll to position [656, 0]
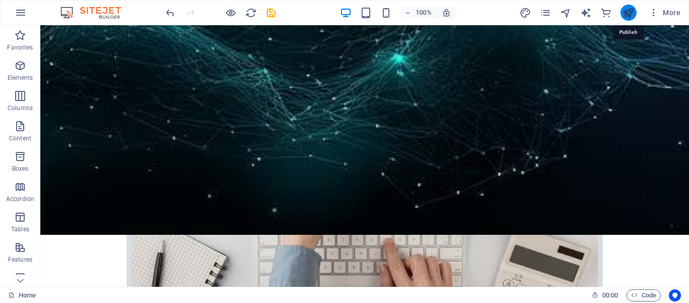
click at [628, 12] on icon "publish" at bounding box center [629, 13] width 12 height 12
